Goal: Transaction & Acquisition: Purchase product/service

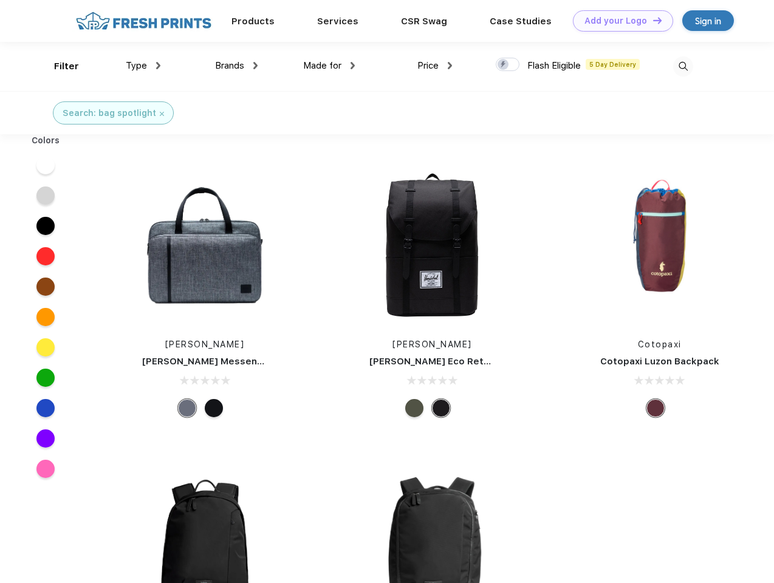
click at [618, 21] on link "Add your Logo Design Tool" at bounding box center [623, 20] width 100 height 21
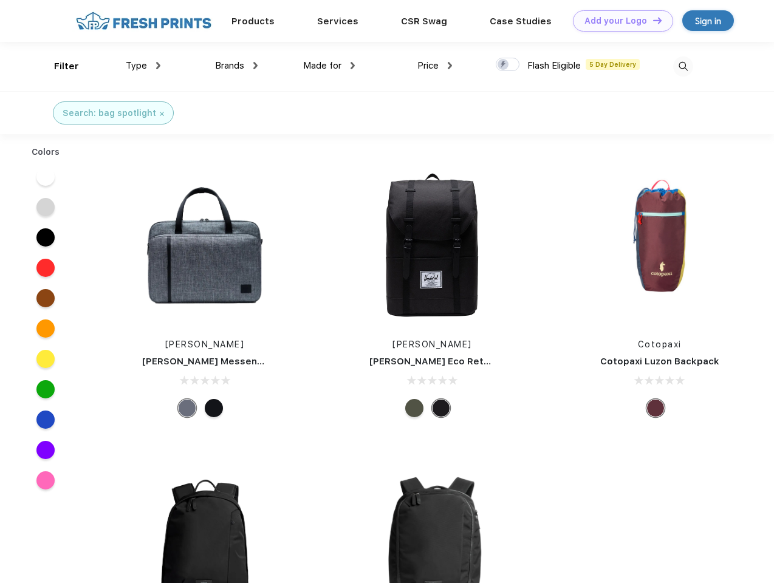
click at [0, 0] on div "Design Tool" at bounding box center [0, 0] width 0 height 0
click at [652, 20] on link "Add your Logo Design Tool" at bounding box center [623, 20] width 100 height 21
click at [58, 66] on div "Filter" at bounding box center [66, 67] width 25 height 14
click at [143, 66] on span "Type" at bounding box center [136, 65] width 21 height 11
click at [236, 66] on span "Brands" at bounding box center [229, 65] width 29 height 11
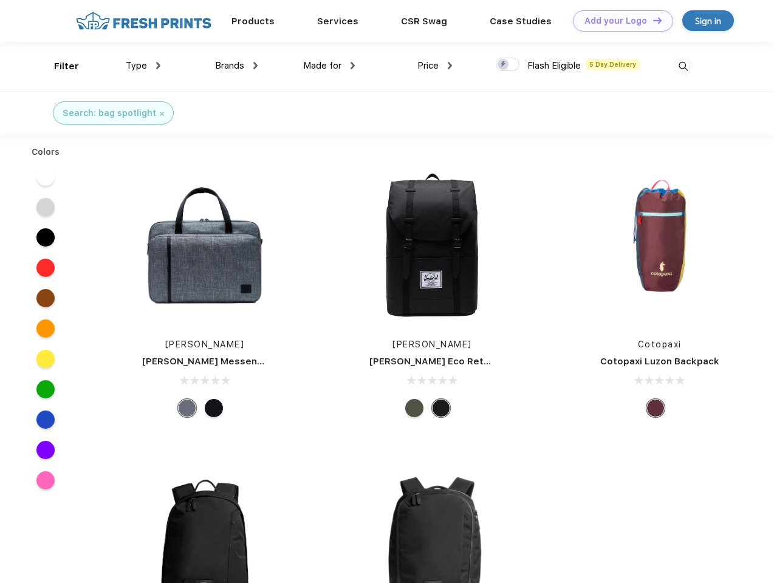
click at [329, 66] on span "Made for" at bounding box center [322, 65] width 38 height 11
click at [435, 66] on span "Price" at bounding box center [427, 65] width 21 height 11
click at [508, 65] on div at bounding box center [507, 64] width 24 height 13
click at [503, 65] on input "checkbox" at bounding box center [499, 61] width 8 height 8
click at [683, 66] on img at bounding box center [683, 66] width 20 height 20
